Goal: Task Accomplishment & Management: Manage account settings

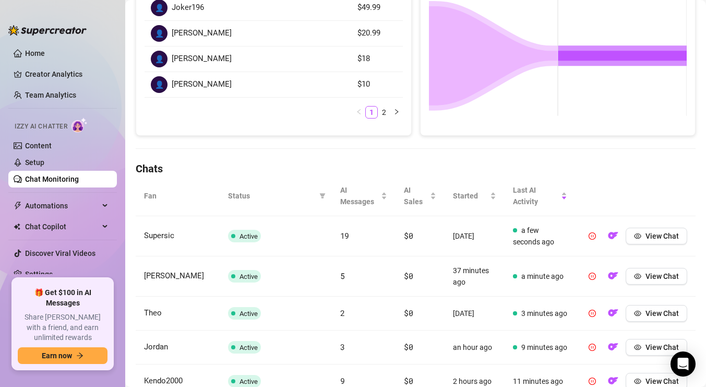
scroll to position [213, 0]
click at [321, 195] on icon "filter" at bounding box center [322, 195] width 6 height 5
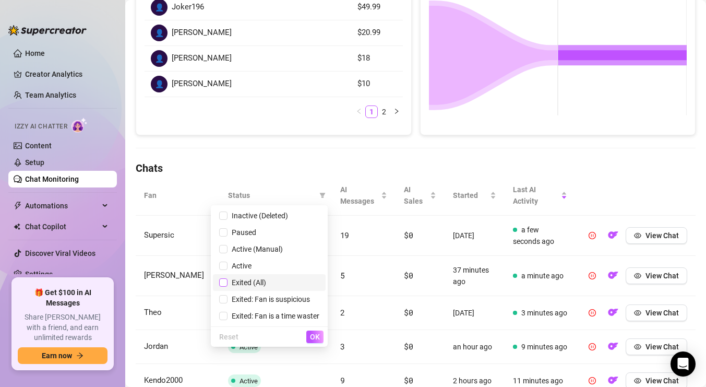
click at [224, 280] on input "checkbox" at bounding box center [223, 282] width 8 height 8
checkbox input "true"
click at [314, 338] on span "OK" at bounding box center [315, 337] width 10 height 8
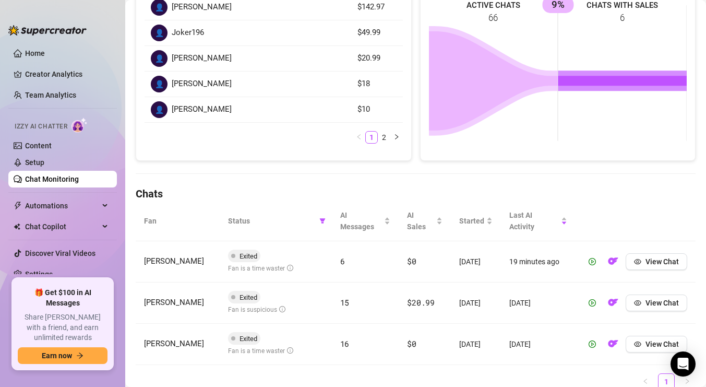
scroll to position [0, 0]
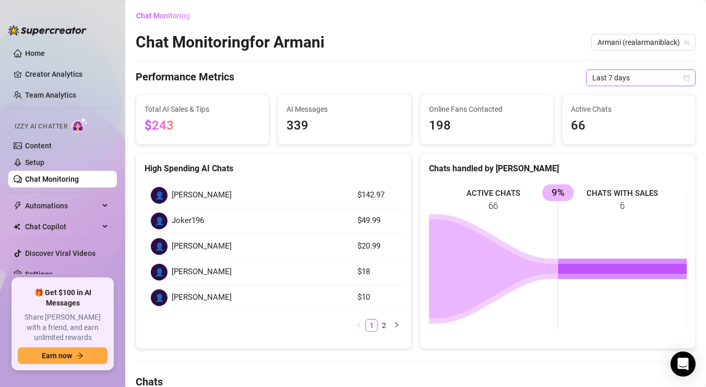
click at [689, 77] on icon "calendar" at bounding box center [687, 78] width 6 height 6
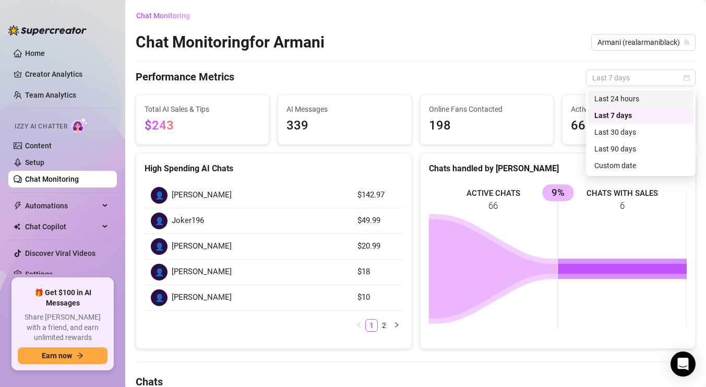
click at [548, 54] on div "Chat Monitoring Chat Monitoring for [PERSON_NAME] (realarmaniblack) Performance…" at bounding box center [416, 296] width 560 height 579
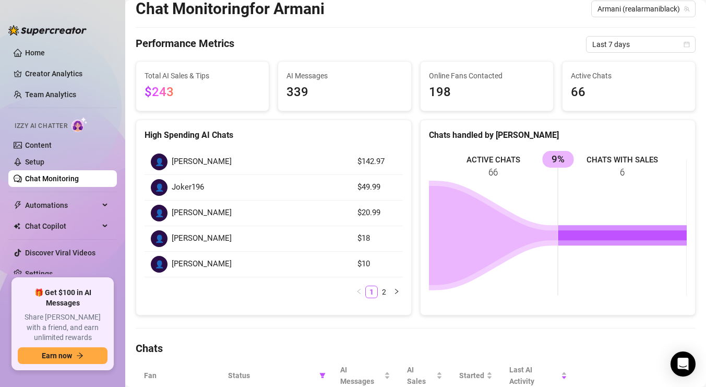
scroll to position [26, 0]
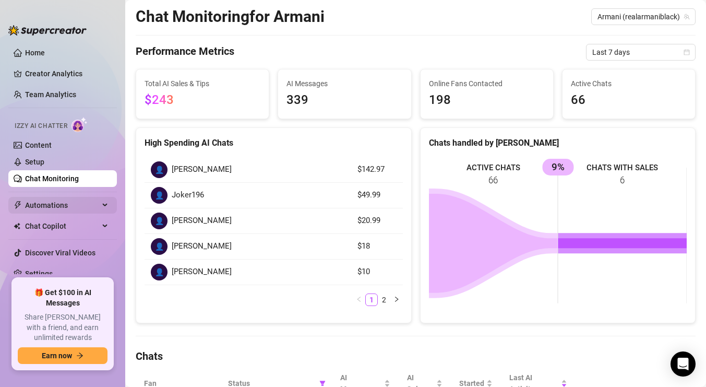
click at [44, 201] on span "Automations" at bounding box center [62, 205] width 74 height 17
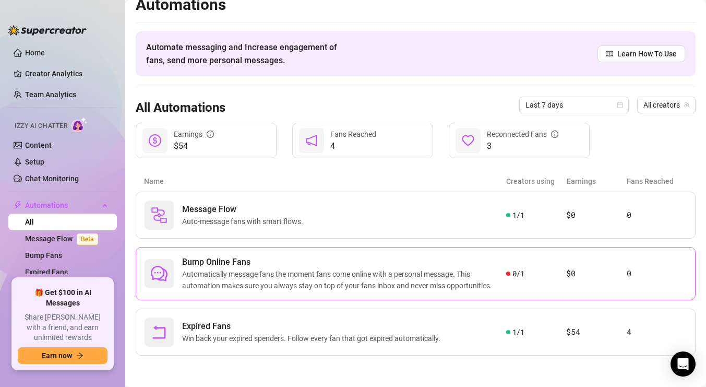
scroll to position [8, 0]
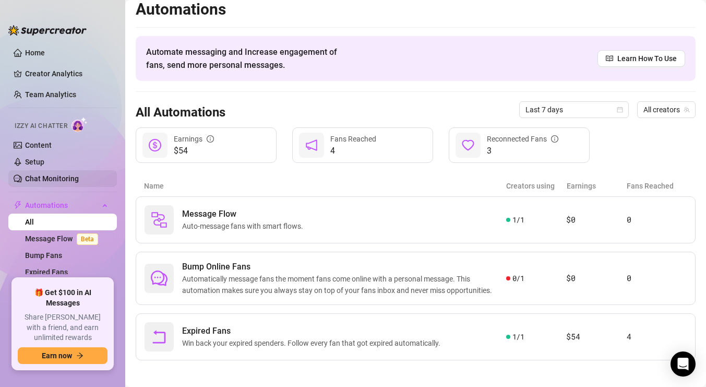
click at [52, 174] on link "Chat Monitoring" at bounding box center [52, 178] width 54 height 8
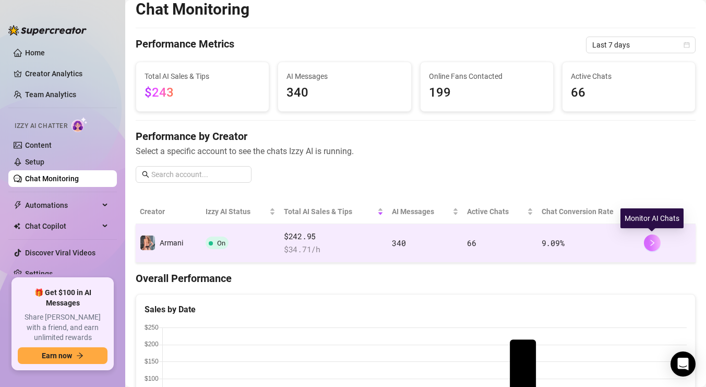
click at [646, 244] on button "button" at bounding box center [652, 242] width 17 height 17
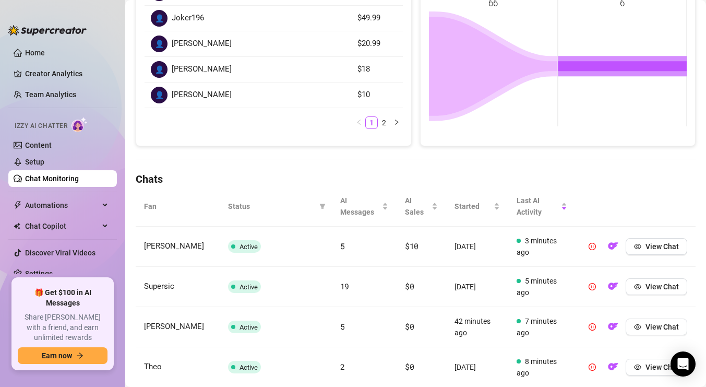
scroll to position [201, 0]
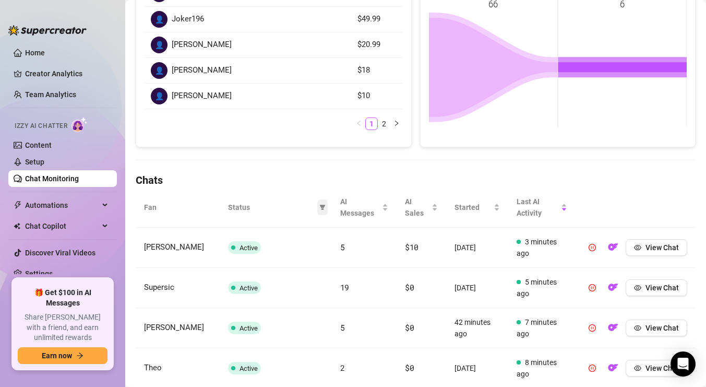
click at [323, 205] on icon "filter" at bounding box center [322, 207] width 6 height 5
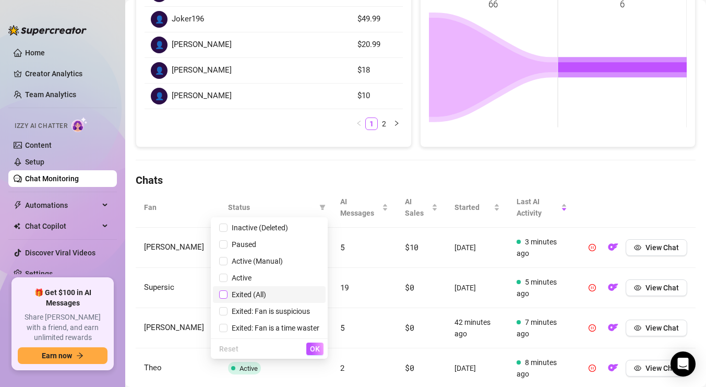
click at [225, 294] on input "checkbox" at bounding box center [223, 294] width 8 height 8
checkbox input "true"
click at [313, 348] on span "OK" at bounding box center [315, 349] width 10 height 8
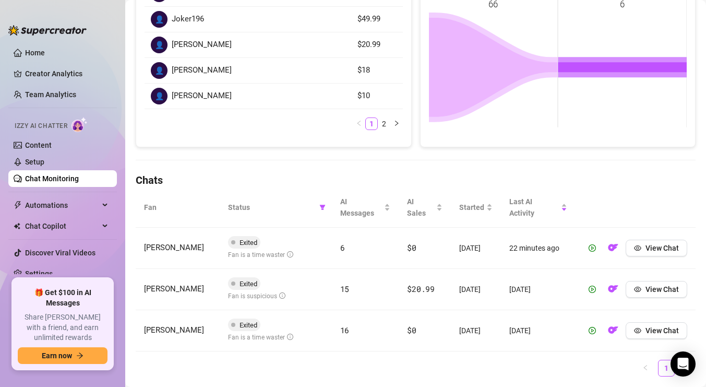
scroll to position [0, 0]
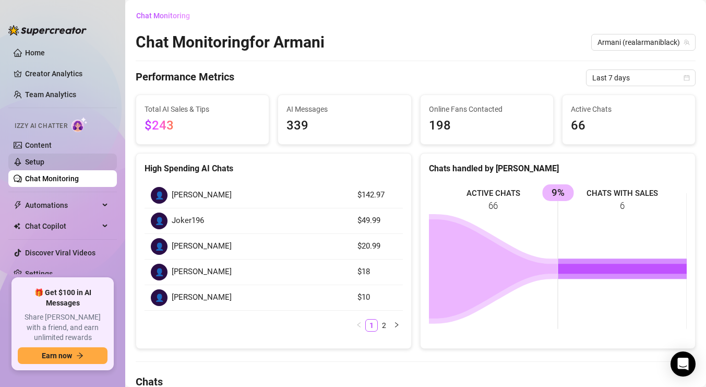
click at [44, 161] on link "Setup" at bounding box center [34, 162] width 19 height 8
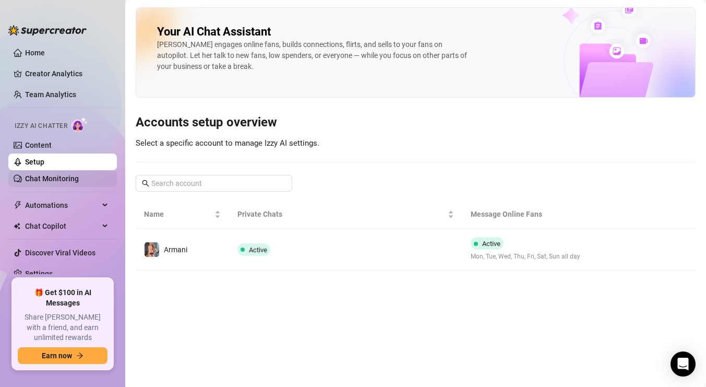
click at [73, 183] on link "Chat Monitoring" at bounding box center [52, 178] width 54 height 8
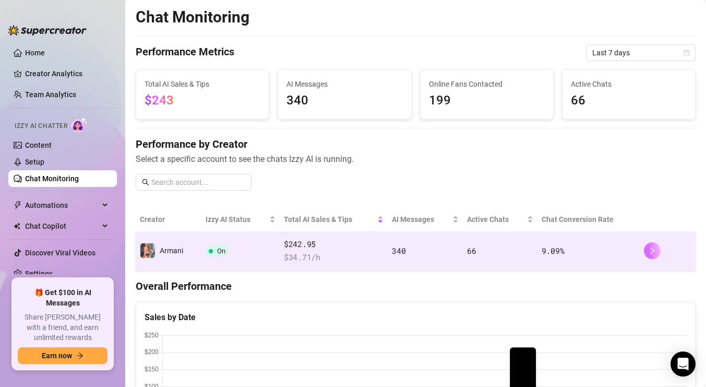
click at [647, 253] on button "button" at bounding box center [652, 250] width 17 height 17
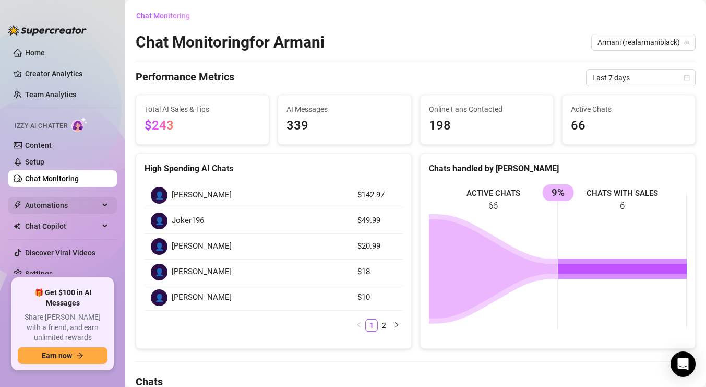
click at [93, 202] on span "Automations" at bounding box center [62, 205] width 74 height 17
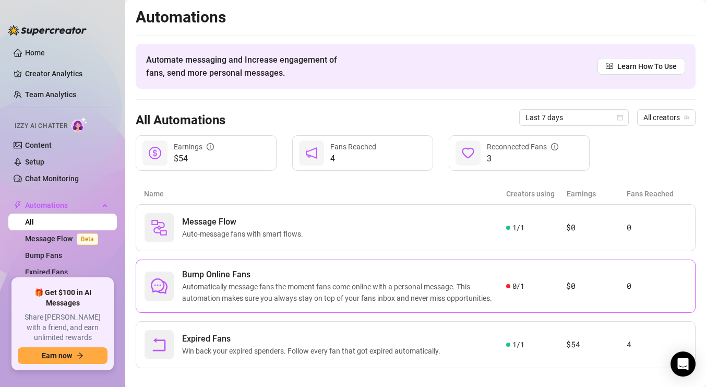
scroll to position [13, 0]
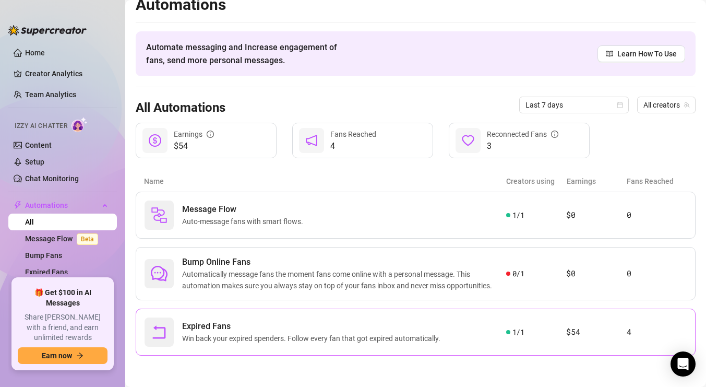
click at [413, 334] on span "Win back your expired spenders. Follow every fan that got expired automatically." at bounding box center [313, 338] width 263 height 11
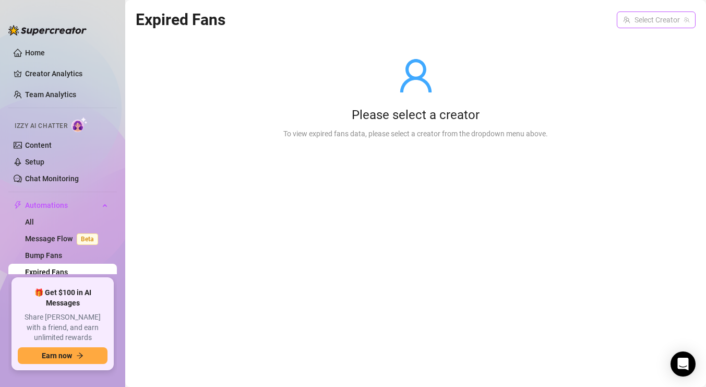
click at [665, 24] on input "search" at bounding box center [651, 20] width 57 height 16
click at [666, 38] on span "( realarmaniblack )" at bounding box center [658, 40] width 57 height 11
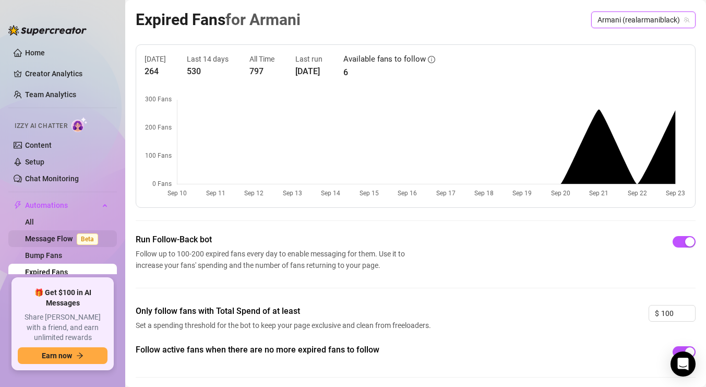
click at [54, 239] on link "Message Flow Beta" at bounding box center [63, 238] width 77 height 8
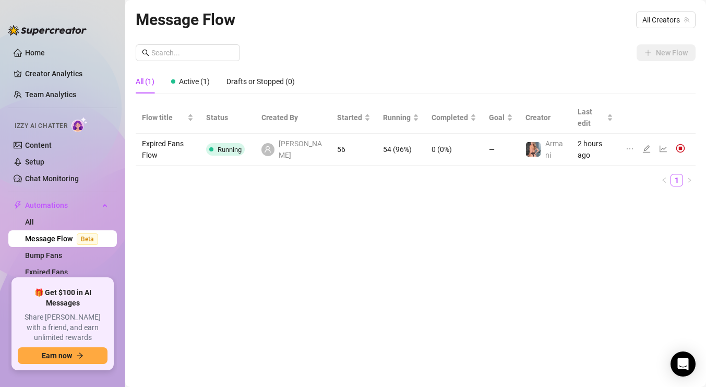
click at [195, 135] on td "Expired Fans Flow" at bounding box center [168, 150] width 64 height 32
click at [643, 145] on icon "edit" at bounding box center [646, 148] width 7 height 7
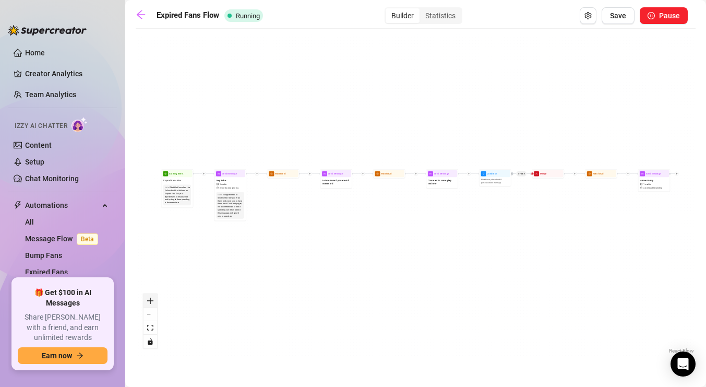
click at [153, 300] on button "zoom in" at bounding box center [151, 301] width 14 height 14
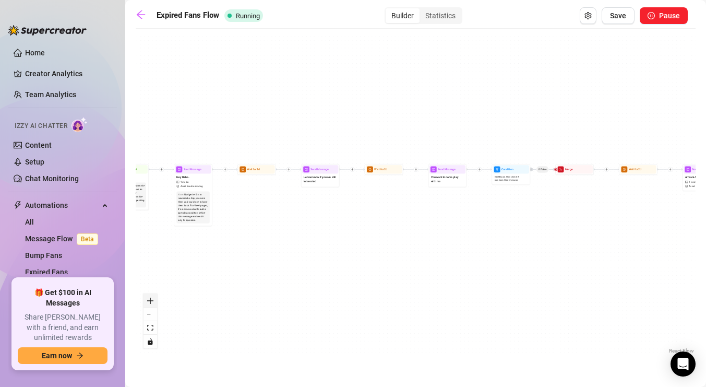
click at [153, 300] on icon "zoom in" at bounding box center [150, 301] width 6 height 6
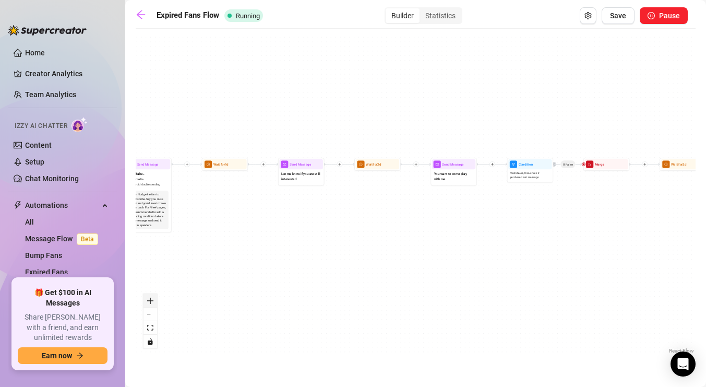
click at [153, 300] on icon "zoom in" at bounding box center [150, 301] width 6 height 6
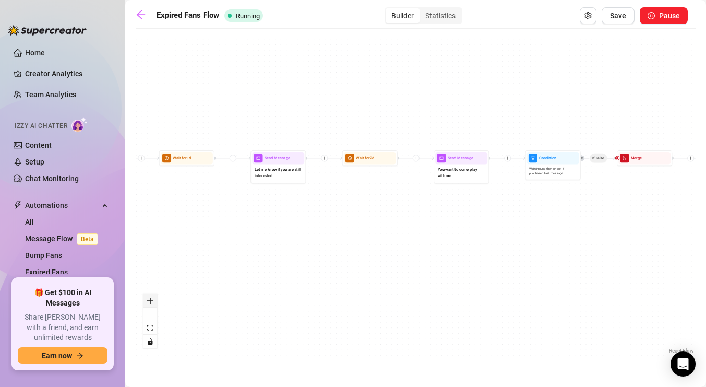
click at [153, 300] on icon "zoom in" at bounding box center [150, 301] width 6 height 6
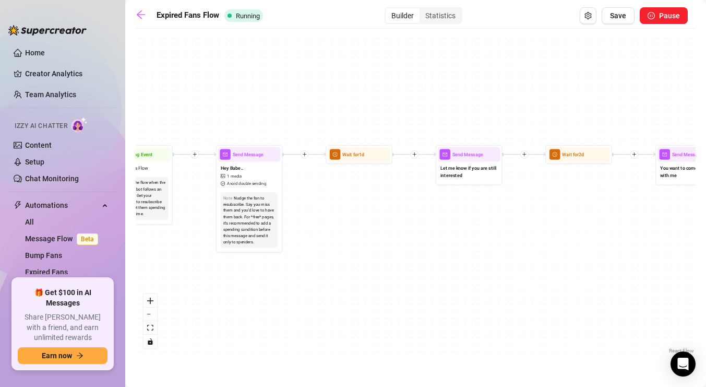
drag, startPoint x: 231, startPoint y: 282, endPoint x: 472, endPoint y: 279, distance: 241.2
click at [463, 281] on div "If True If False Send Message Armani Army 1 media Avoid double sending Wait for…" at bounding box center [416, 195] width 560 height 322
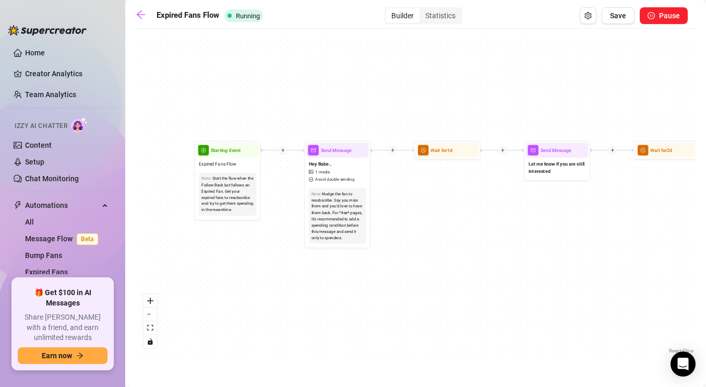
drag, startPoint x: 205, startPoint y: 290, endPoint x: 304, endPoint y: 293, distance: 99.2
click at [304, 293] on div "If True If False Send Message Armani Army 1 media Avoid double sending Wait for…" at bounding box center [416, 195] width 560 height 322
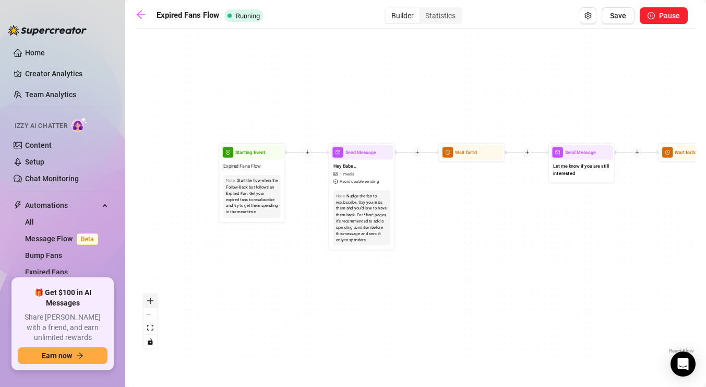
click at [153, 301] on button "zoom in" at bounding box center [151, 301] width 14 height 14
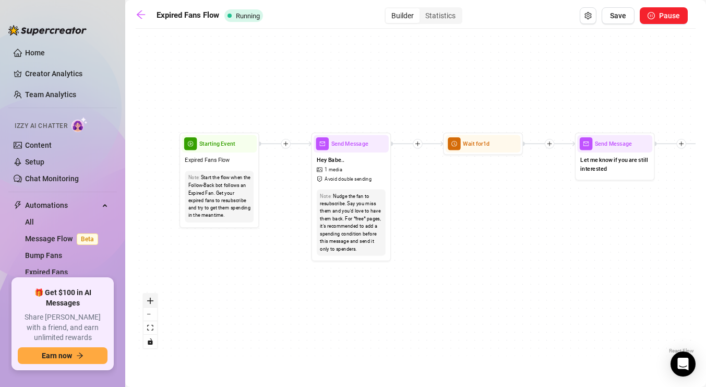
click at [153, 301] on button "zoom in" at bounding box center [151, 301] width 14 height 14
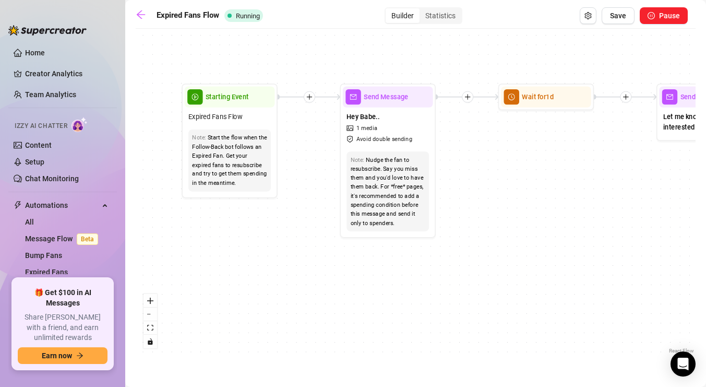
drag, startPoint x: 211, startPoint y: 277, endPoint x: 260, endPoint y: 240, distance: 61.6
click at [260, 240] on div "If True If False Send Message Armani Army 1 media Avoid double sending Wait for…" at bounding box center [416, 195] width 560 height 322
click at [150, 298] on icon "zoom in" at bounding box center [150, 301] width 6 height 6
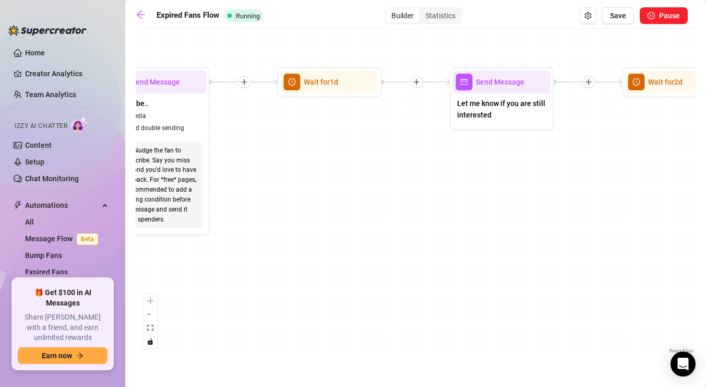
drag, startPoint x: 393, startPoint y: 304, endPoint x: 164, endPoint y: 298, distance: 228.2
click at [164, 298] on div "If True If False Send Message Armani Army 1 media Avoid double sending Wait for…" at bounding box center [416, 195] width 560 height 322
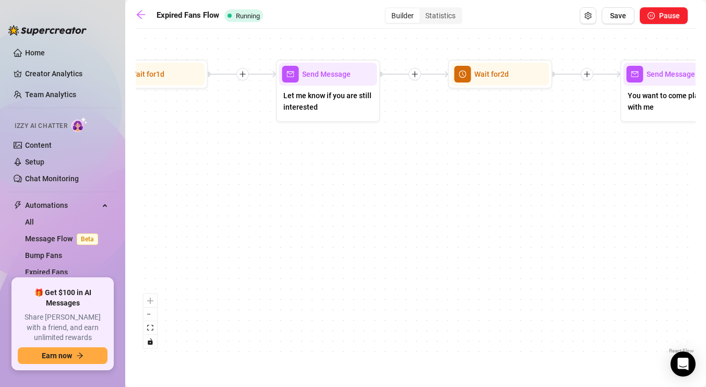
drag, startPoint x: 528, startPoint y: 263, endPoint x: 354, endPoint y: 255, distance: 174.0
click at [354, 255] on div "If True If False Send Message Armani Army 1 media Avoid double sending Wait for…" at bounding box center [416, 195] width 560 height 322
drag, startPoint x: 272, startPoint y: 165, endPoint x: 550, endPoint y: 225, distance: 284.0
click at [547, 223] on div "If True If False Send Message Armani Army 1 media Avoid double sending Wait for…" at bounding box center [416, 195] width 560 height 322
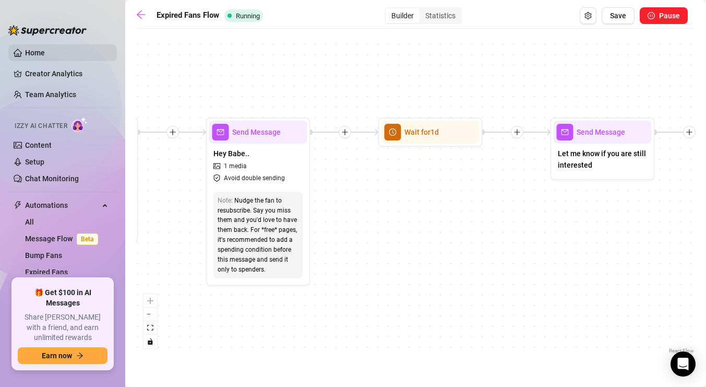
click at [43, 52] on link "Home" at bounding box center [35, 53] width 20 height 8
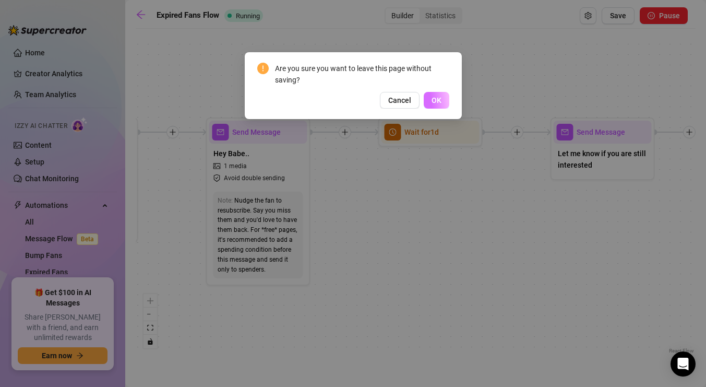
click at [436, 97] on span "OK" at bounding box center [437, 100] width 10 height 8
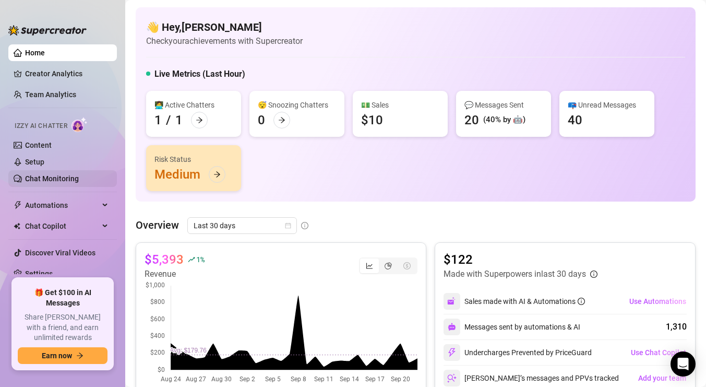
click at [57, 178] on link "Chat Monitoring" at bounding box center [52, 178] width 54 height 8
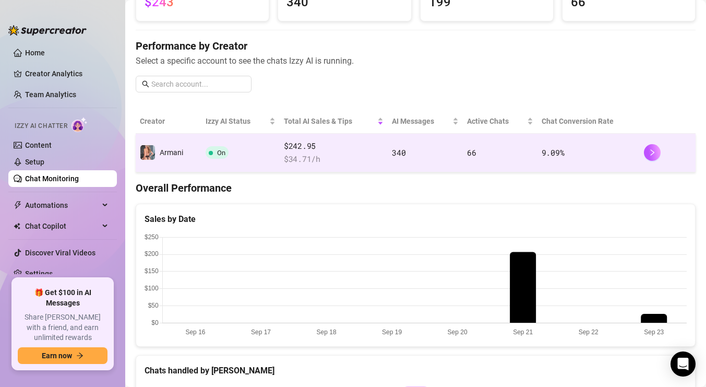
scroll to position [99, 0]
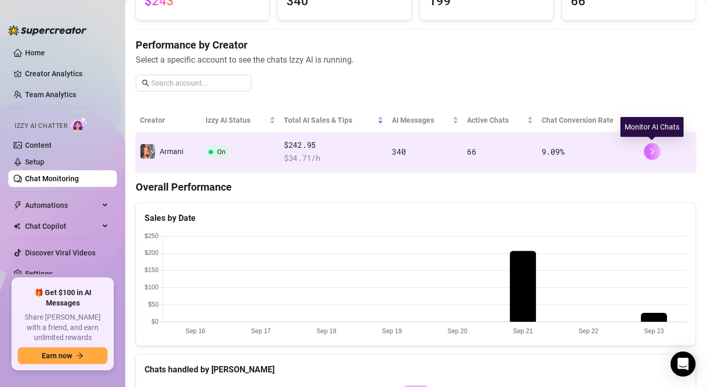
click at [646, 150] on button "button" at bounding box center [652, 151] width 17 height 17
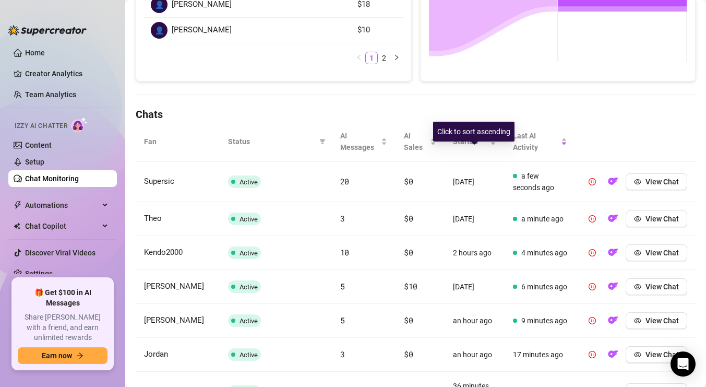
scroll to position [272, 0]
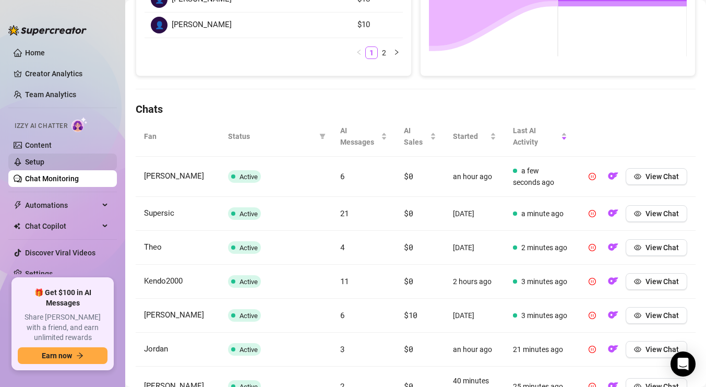
click at [41, 163] on link "Setup" at bounding box center [34, 162] width 19 height 8
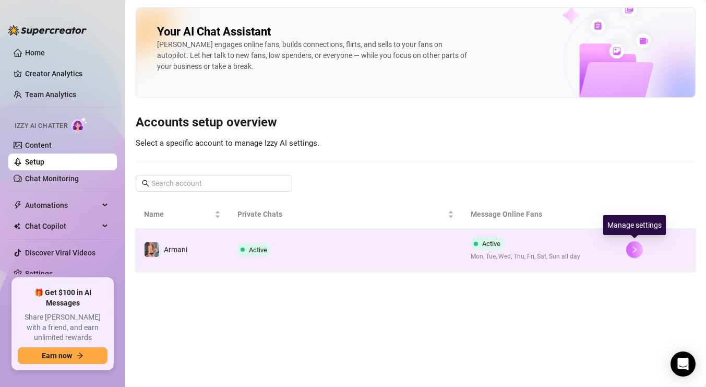
click at [637, 248] on icon "right" at bounding box center [634, 249] width 7 height 7
